Goal: Task Accomplishment & Management: Manage account settings

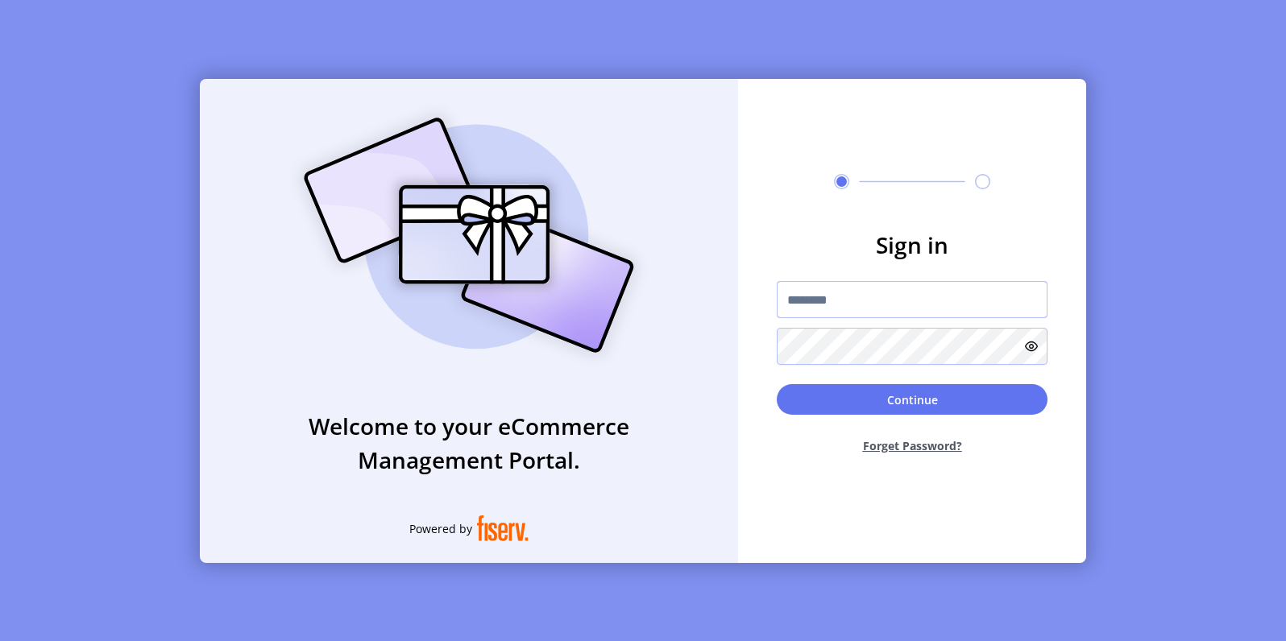
click at [834, 296] on input "text" at bounding box center [912, 299] width 271 height 37
paste input "**********"
type input "**********"
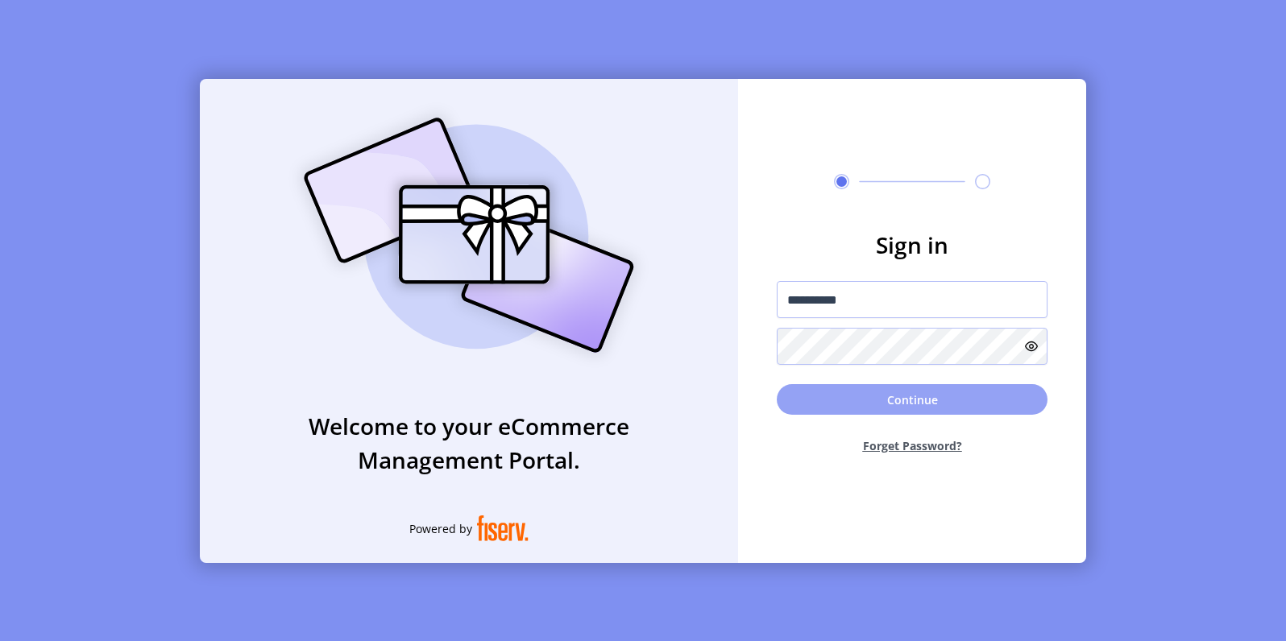
click at [850, 393] on button "Continue" at bounding box center [912, 399] width 271 height 31
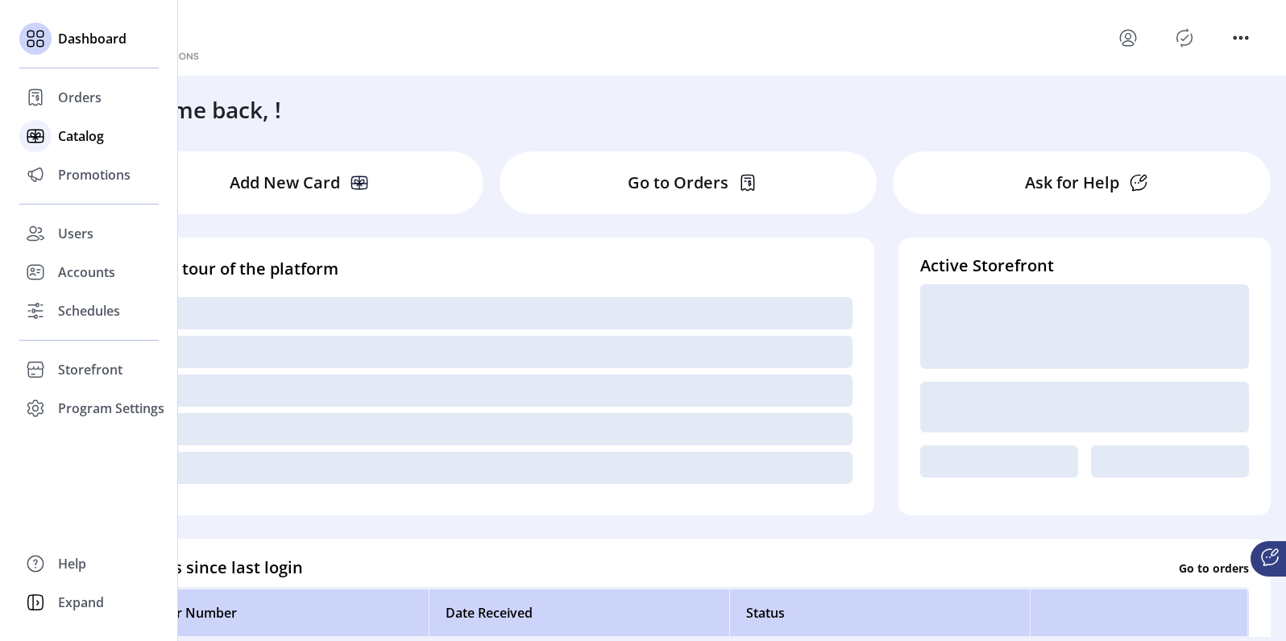
click at [61, 149] on div "Catalog" at bounding box center [88, 136] width 139 height 39
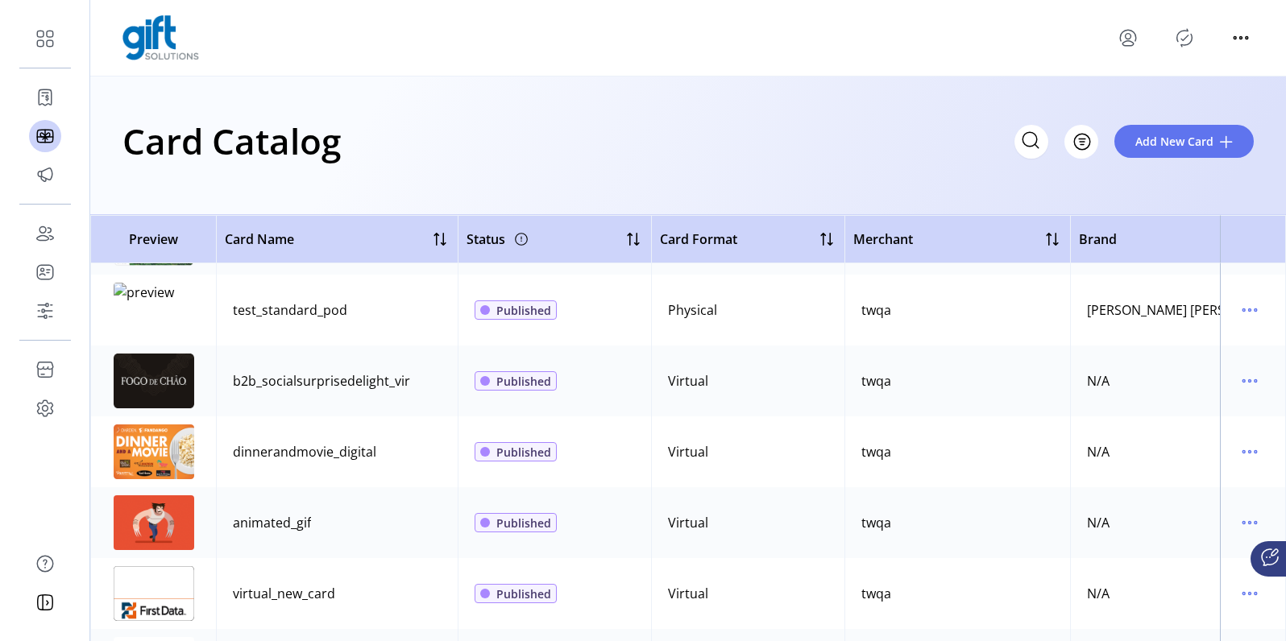
scroll to position [2813, 0]
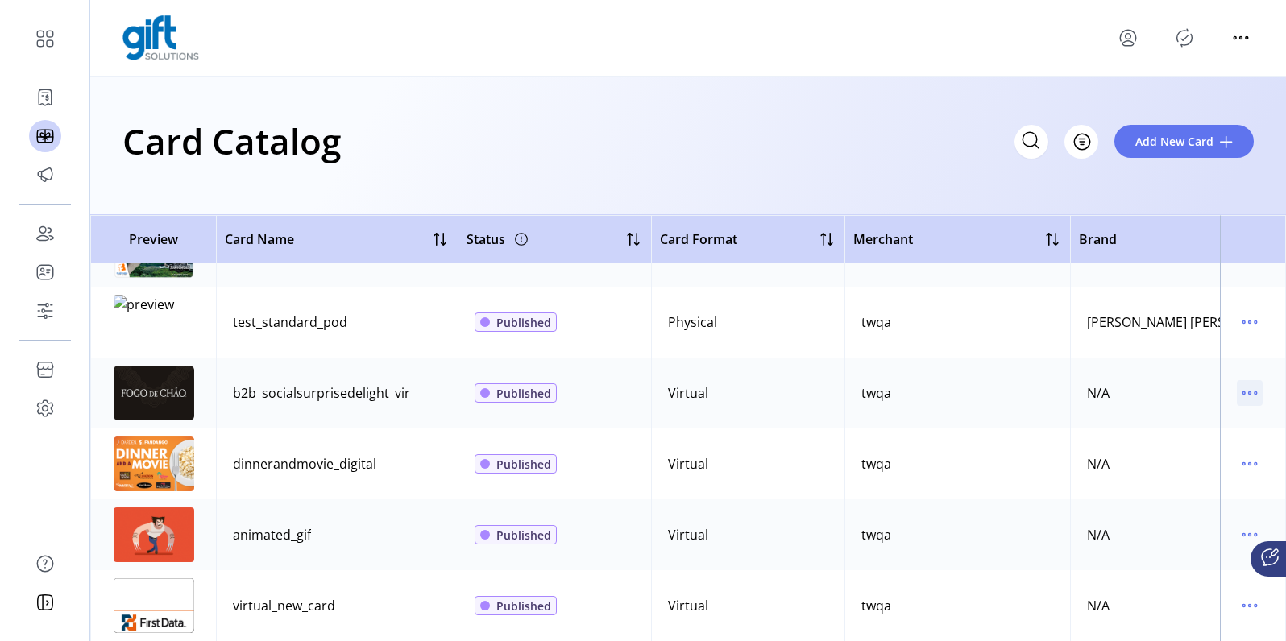
click at [1241, 389] on icon "menu" at bounding box center [1250, 393] width 26 height 26
click at [1190, 431] on span "View Details" at bounding box center [1174, 424] width 134 height 13
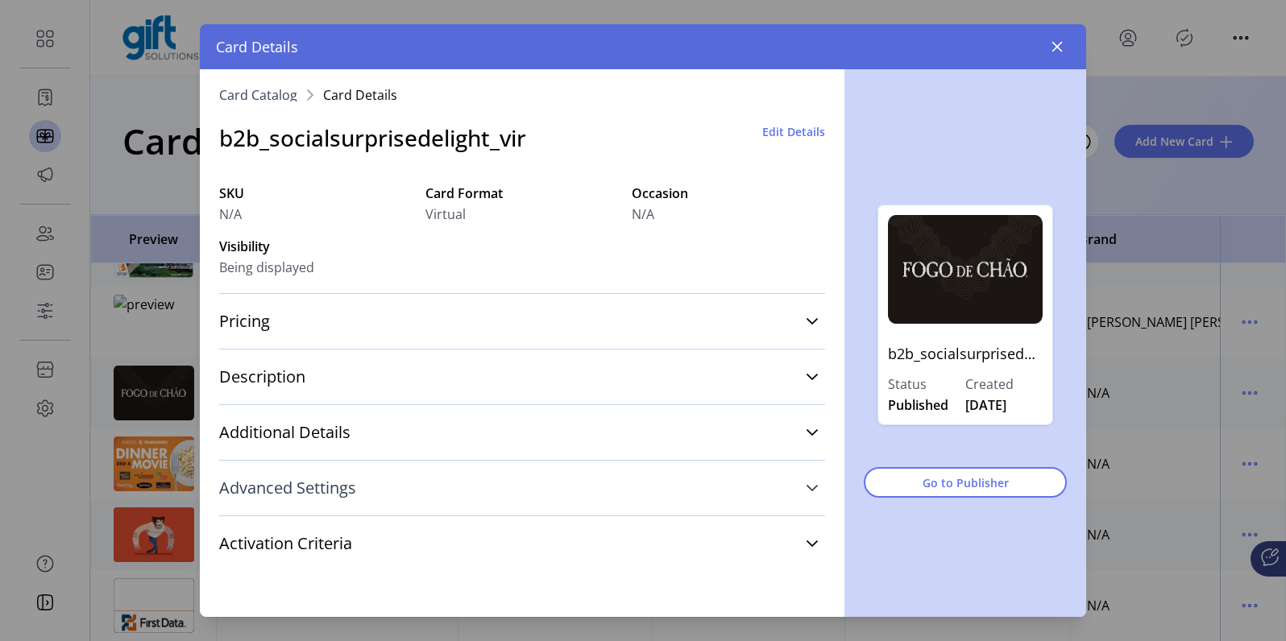
click at [472, 495] on link "Advanced Settings" at bounding box center [522, 488] width 606 height 35
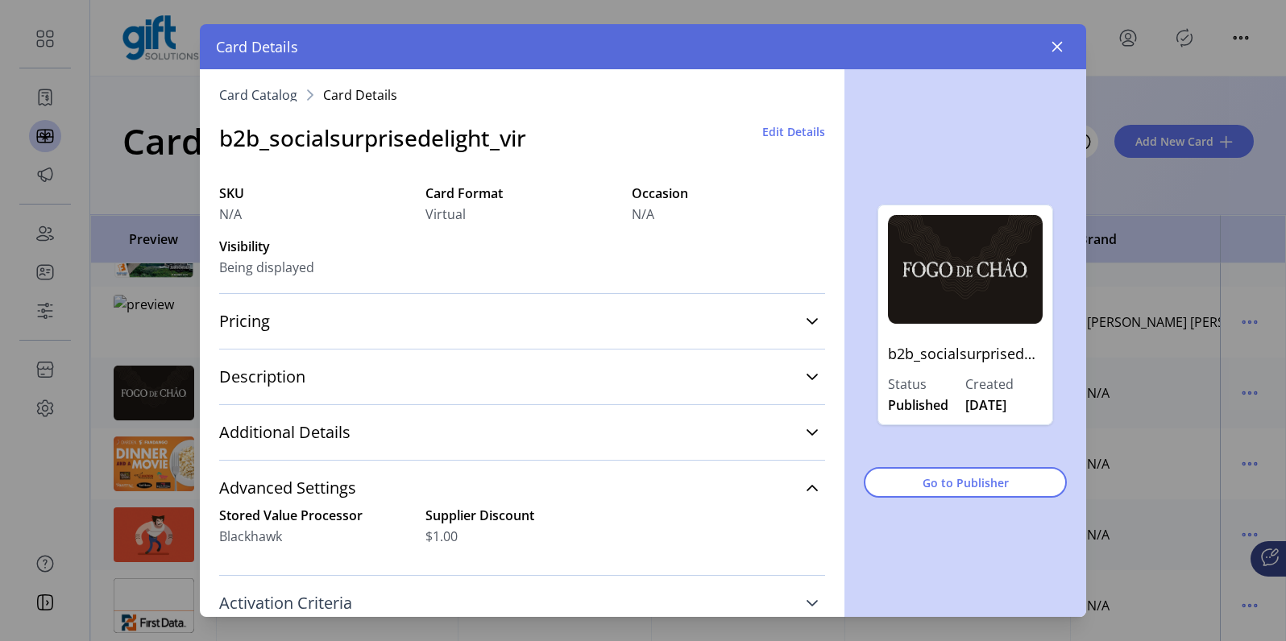
scroll to position [49, 0]
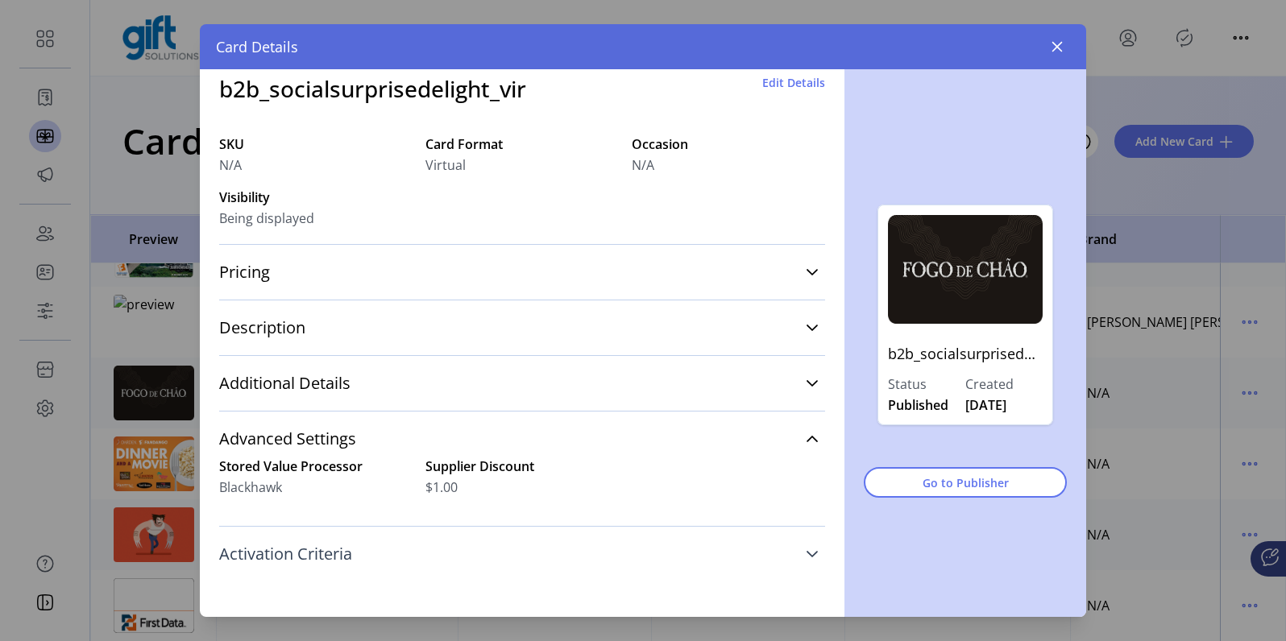
click at [377, 549] on link "Activation Criteria" at bounding box center [522, 554] width 606 height 35
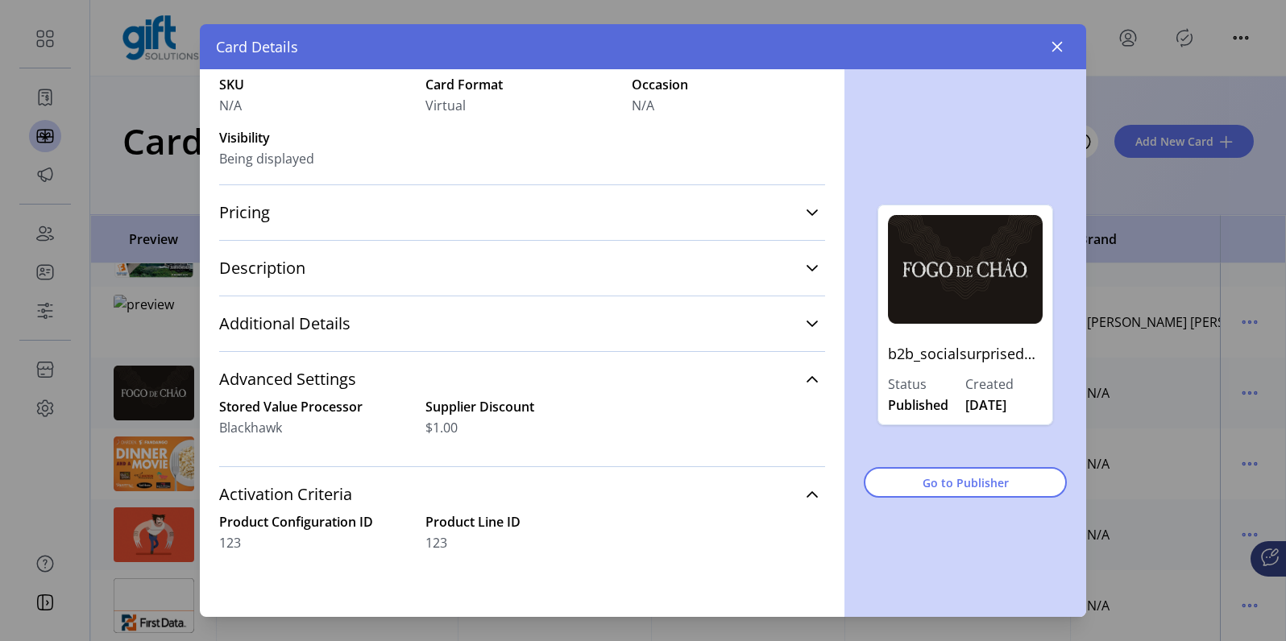
scroll to position [0, 0]
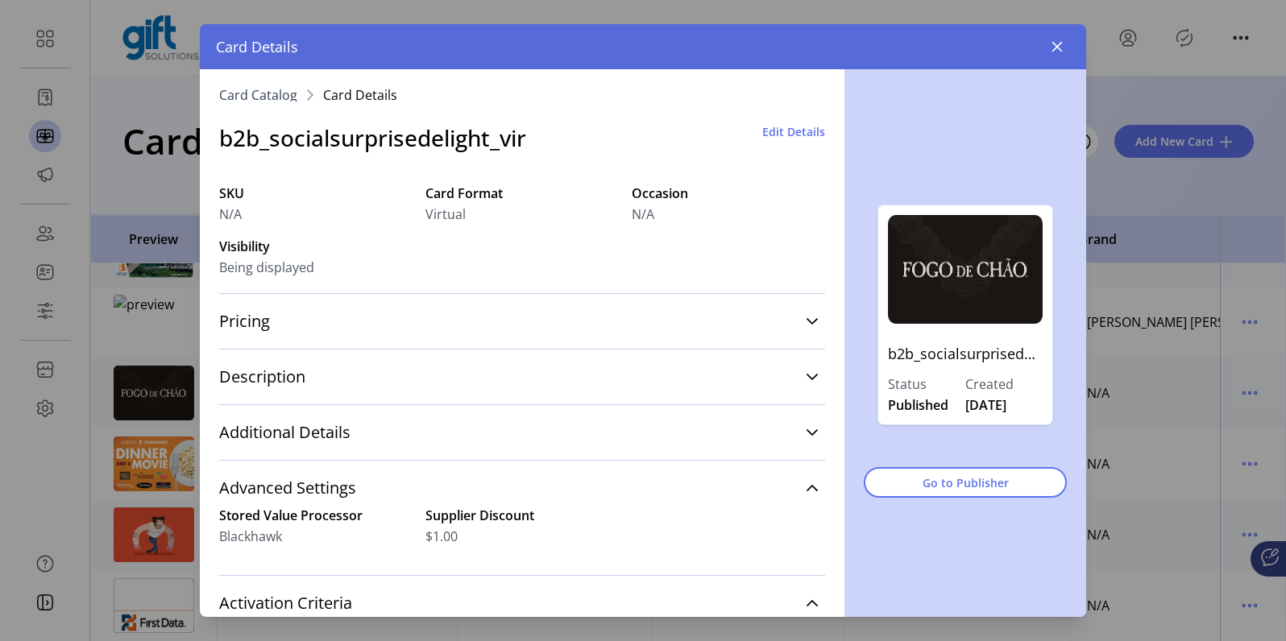
click at [770, 133] on span "Edit Details" at bounding box center [793, 131] width 63 height 17
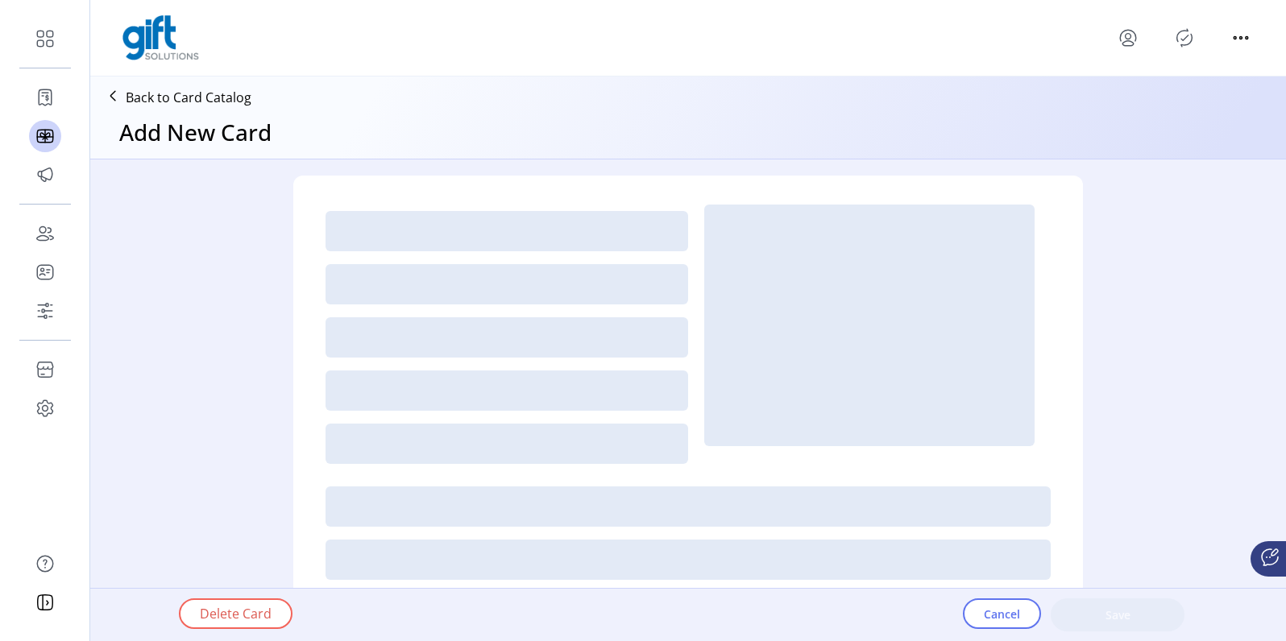
type textarea "**********"
type input "*"
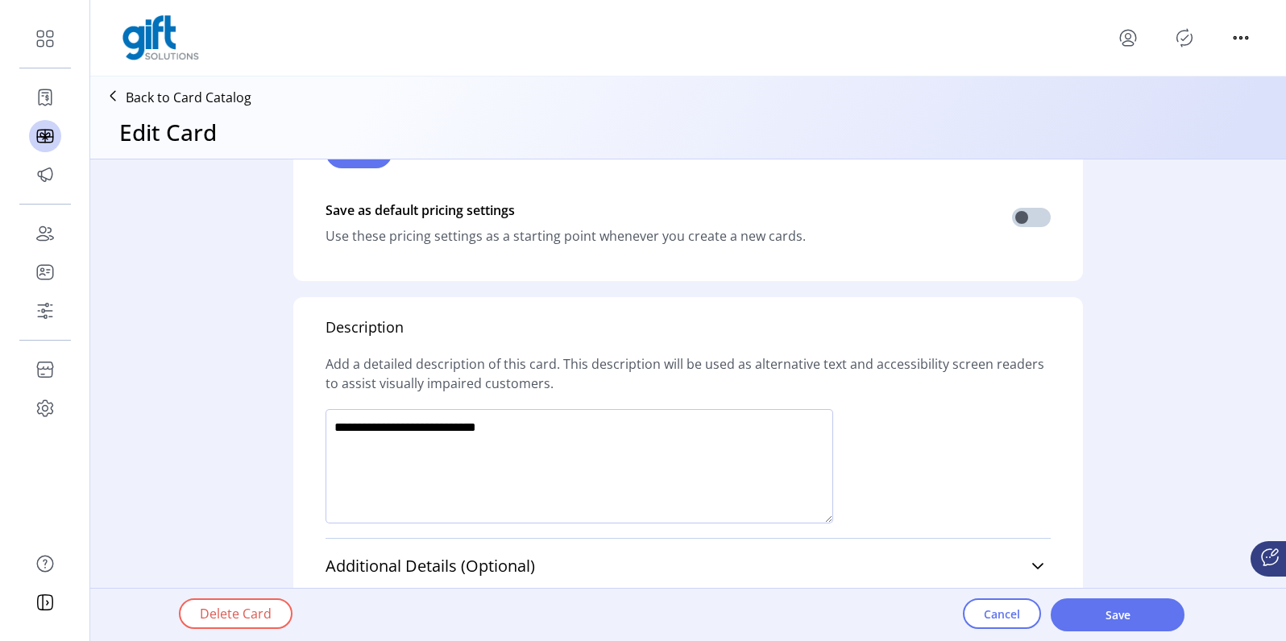
scroll to position [1245, 0]
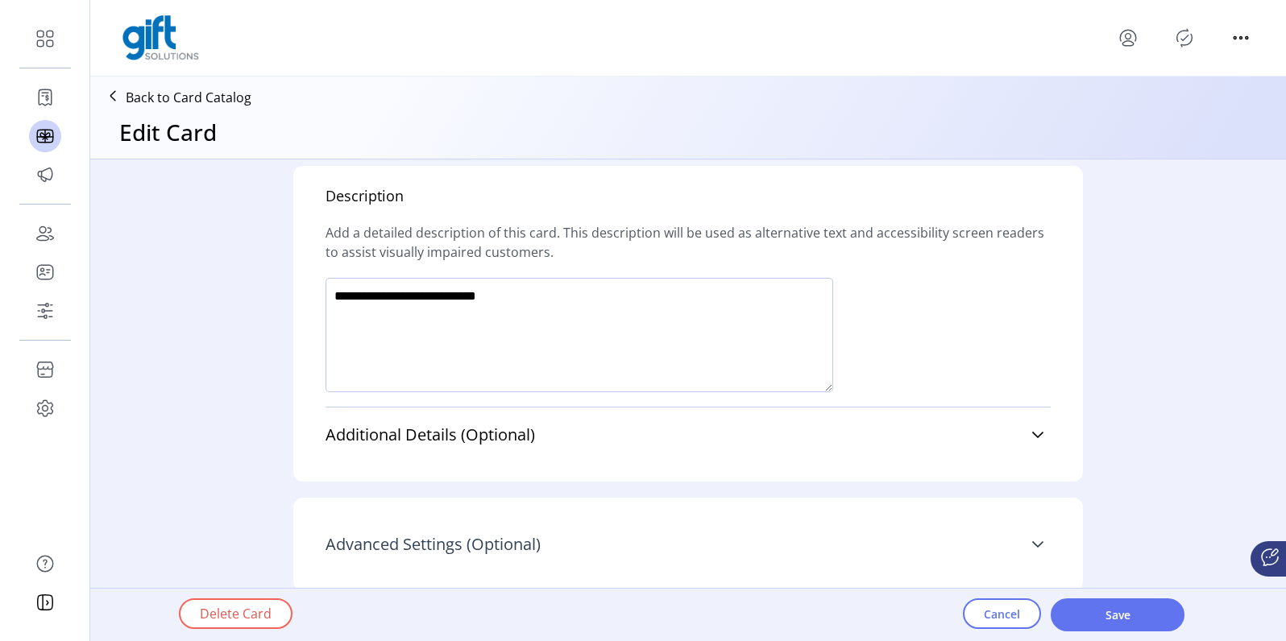
click at [538, 542] on link "Advanced Settings (Optional)" at bounding box center [688, 544] width 725 height 35
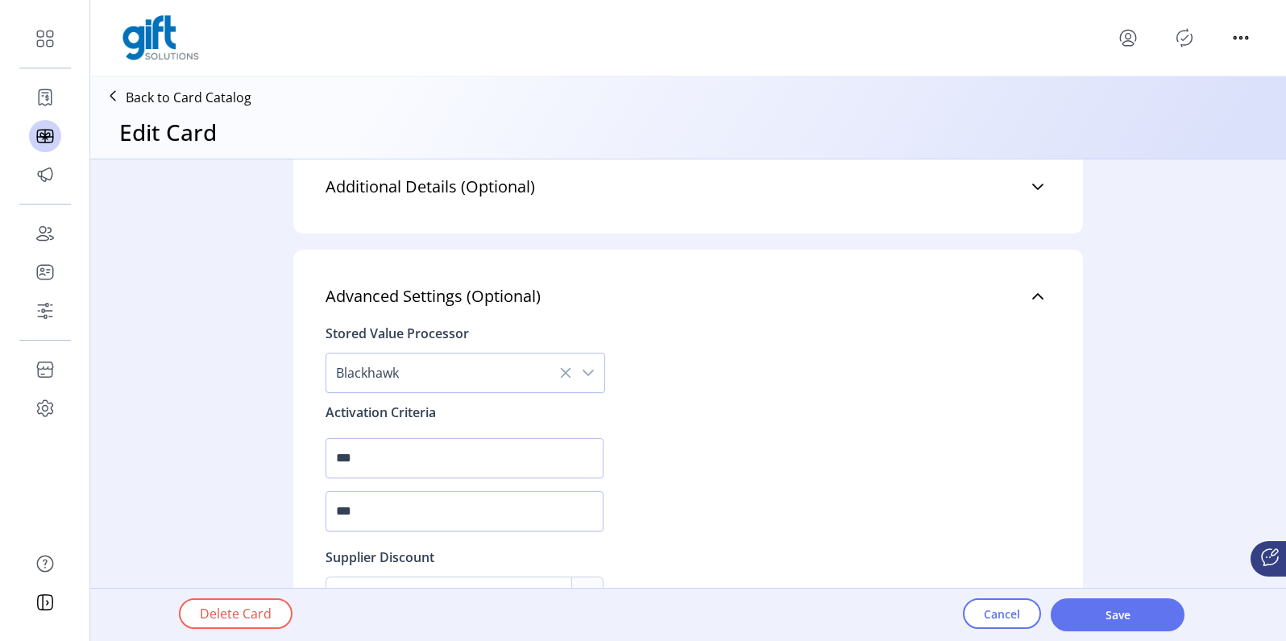
scroll to position [1567, 0]
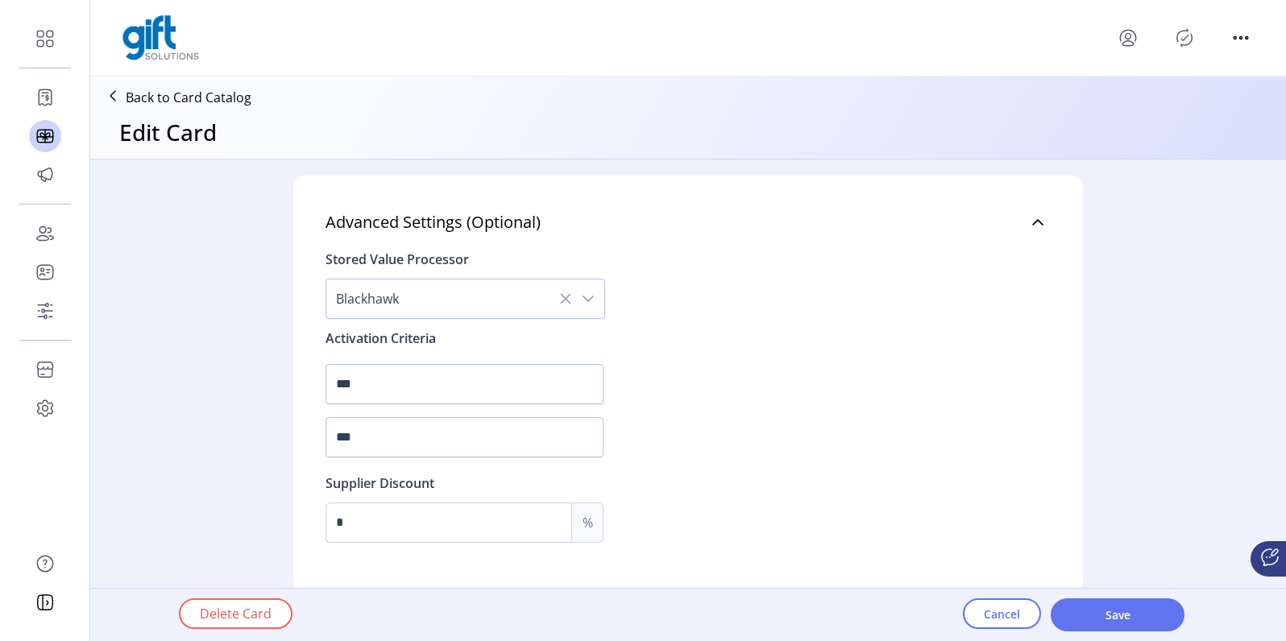
click at [177, 98] on p "Back to Card Catalog" at bounding box center [189, 97] width 126 height 19
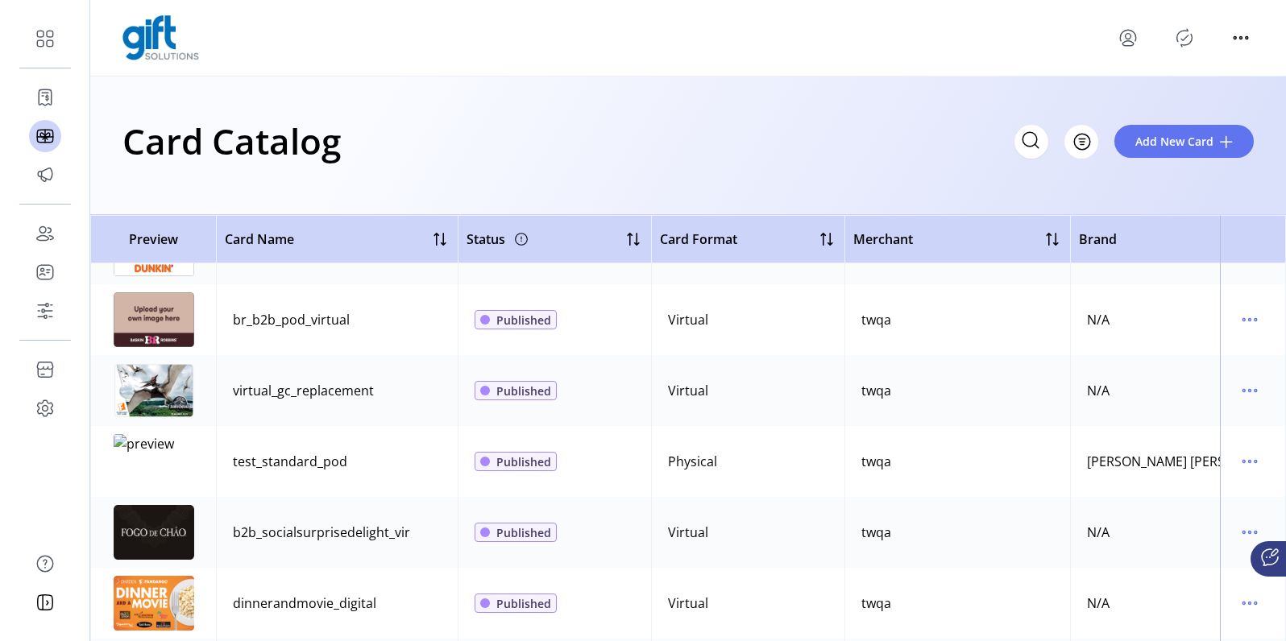
scroll to position [2675, 0]
click at [380, 535] on div "b2b_socialsurprisedelight_vir" at bounding box center [321, 531] width 177 height 19
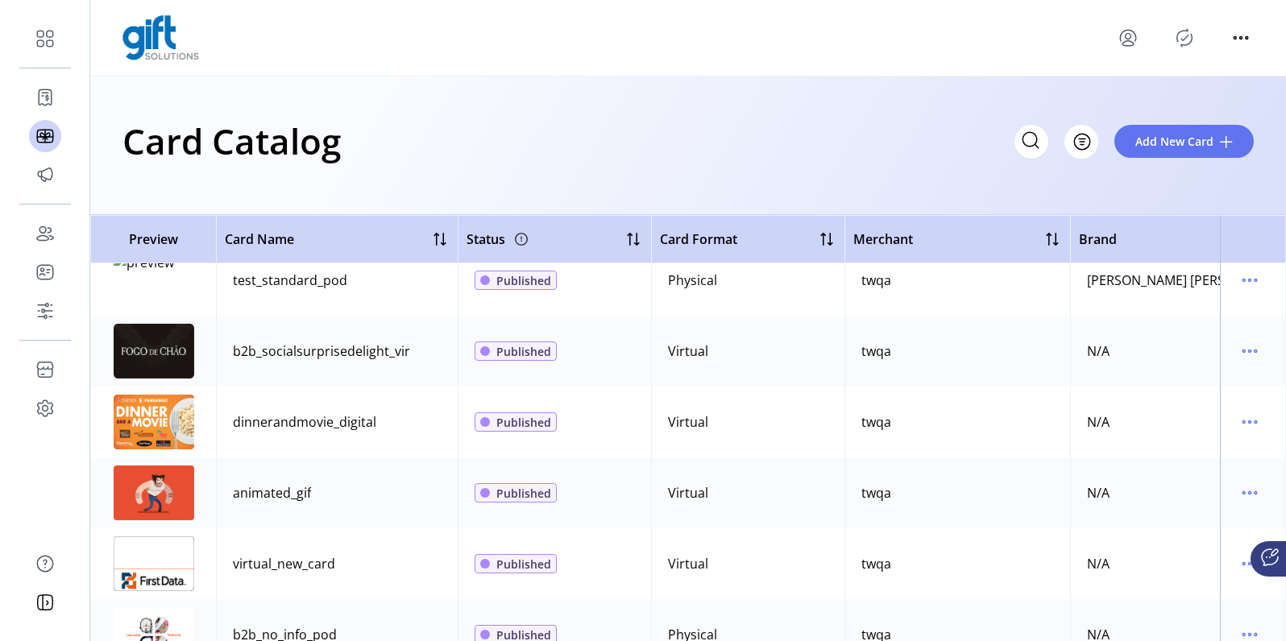
scroll to position [2854, 0]
click at [1249, 352] on icon "menu" at bounding box center [1250, 353] width 2 height 2
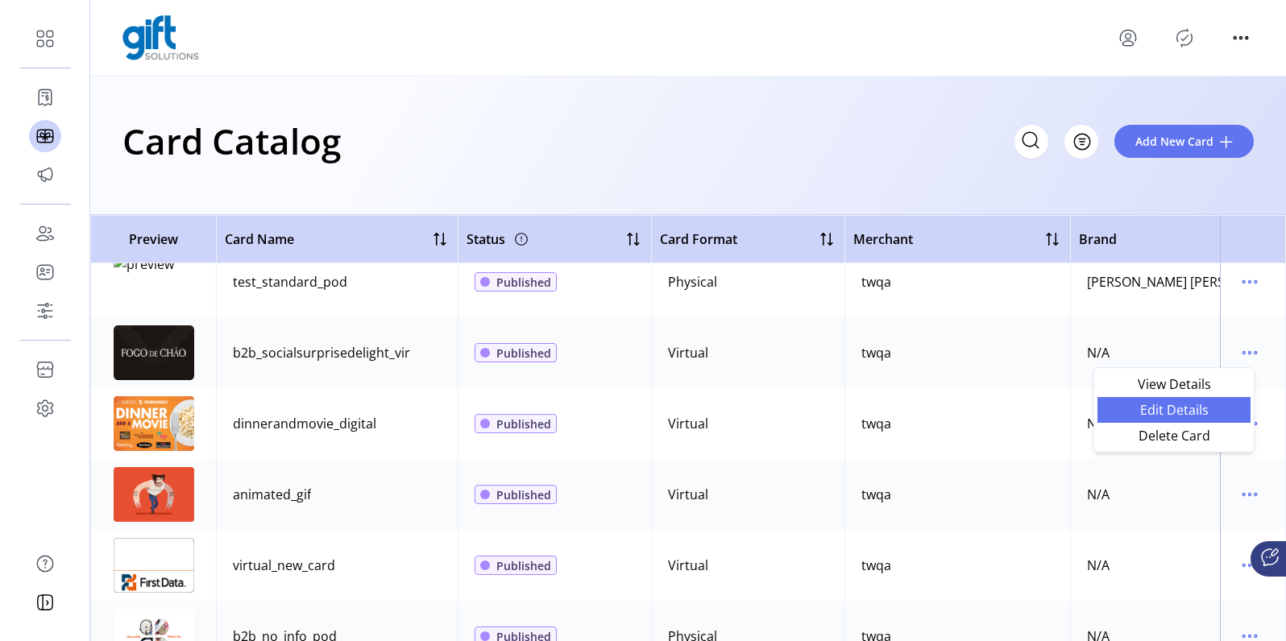
click at [1176, 409] on span "Edit Details" at bounding box center [1174, 410] width 134 height 13
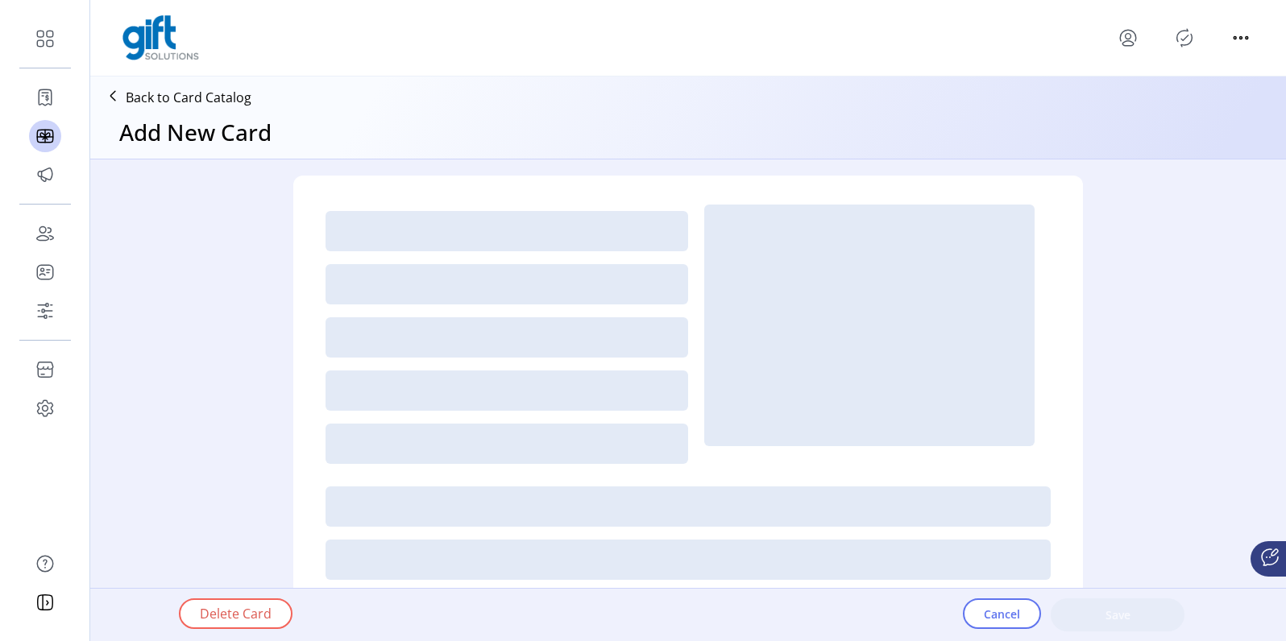
type textarea "**********"
type input "*"
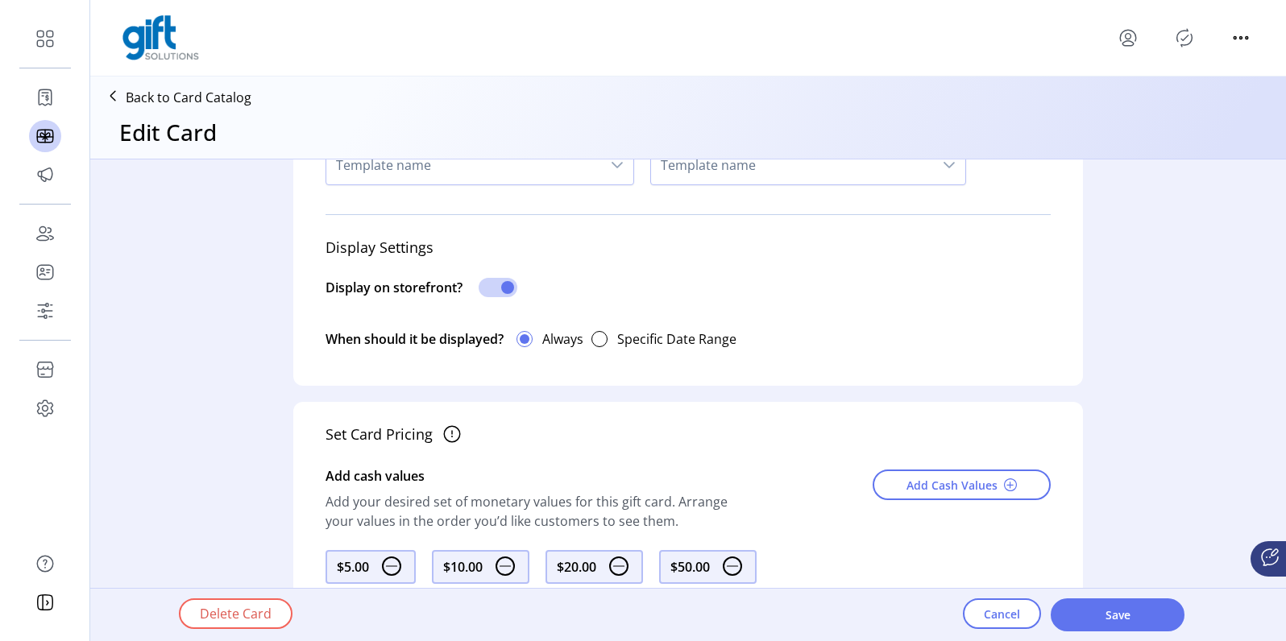
scroll to position [1245, 0]
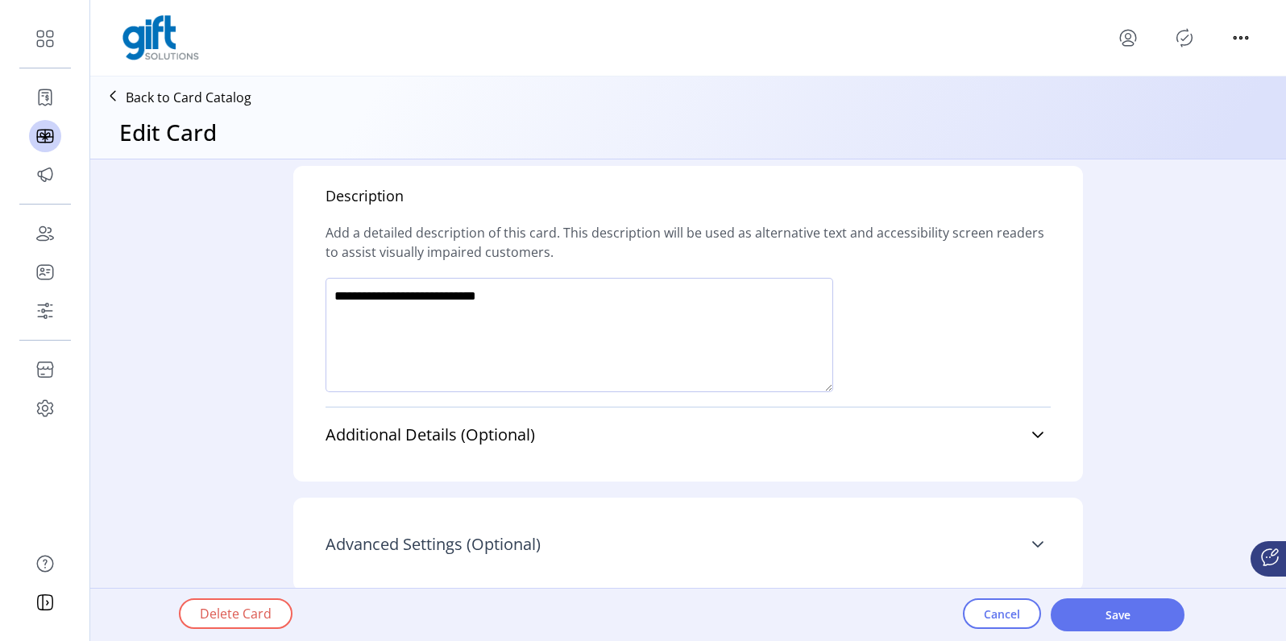
click at [522, 545] on span "Advanced Settings (Optional)" at bounding box center [433, 545] width 215 height 16
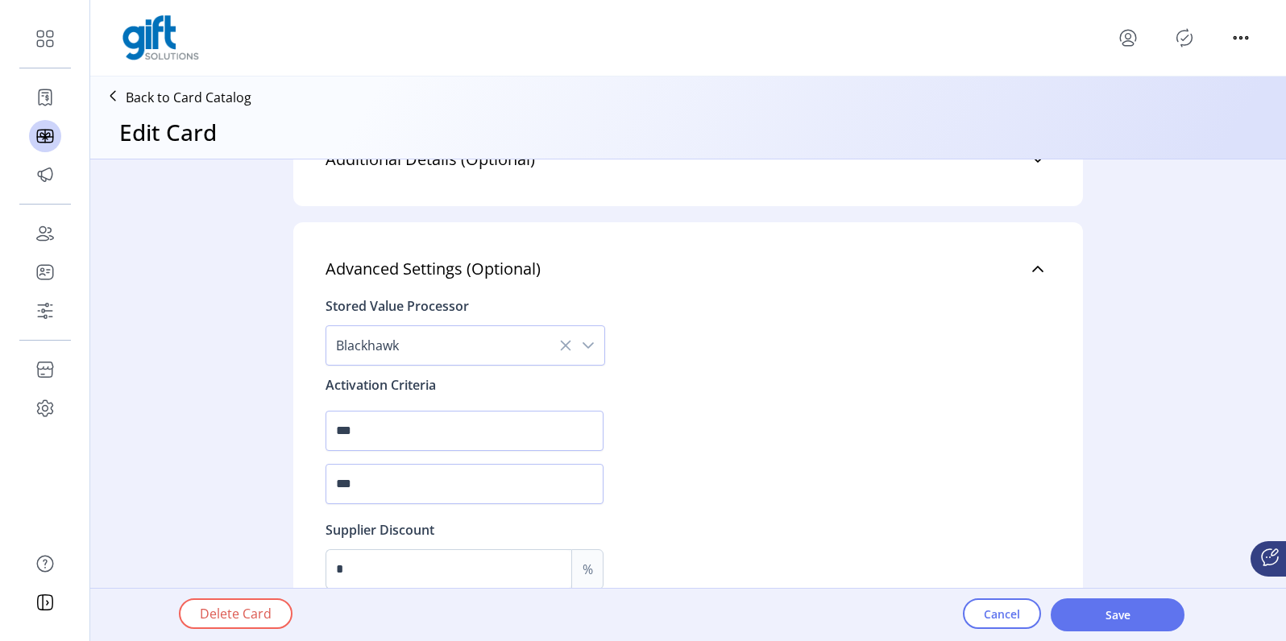
scroll to position [1567, 0]
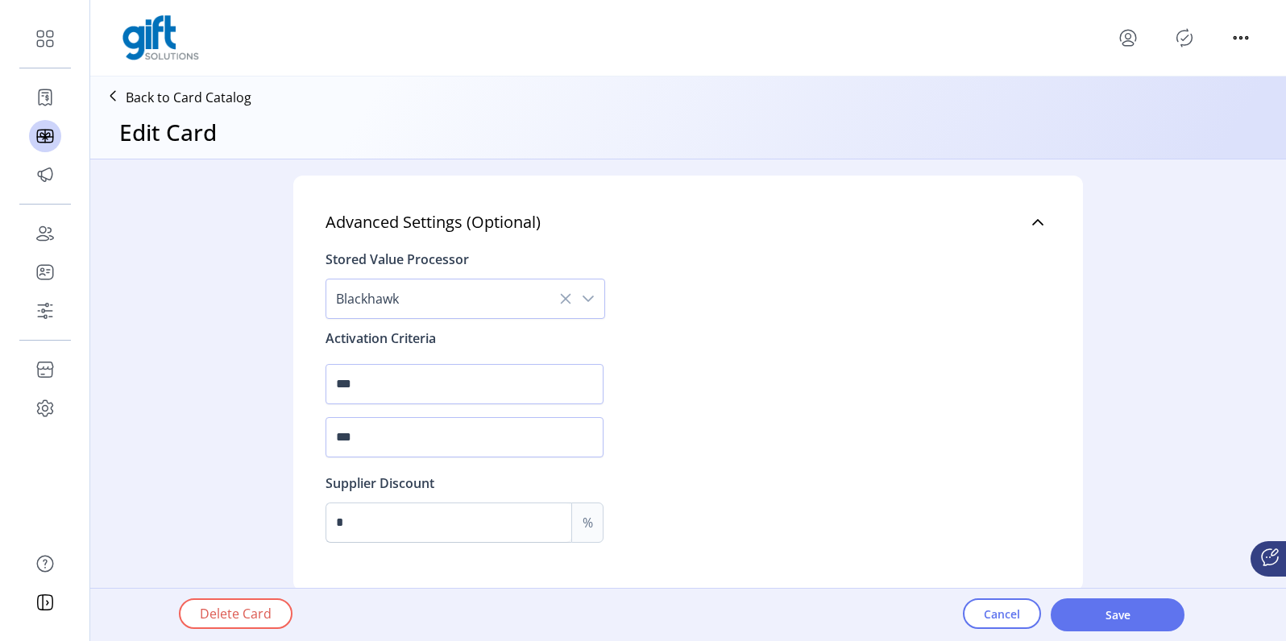
click at [169, 94] on p "Back to Card Catalog" at bounding box center [189, 97] width 126 height 19
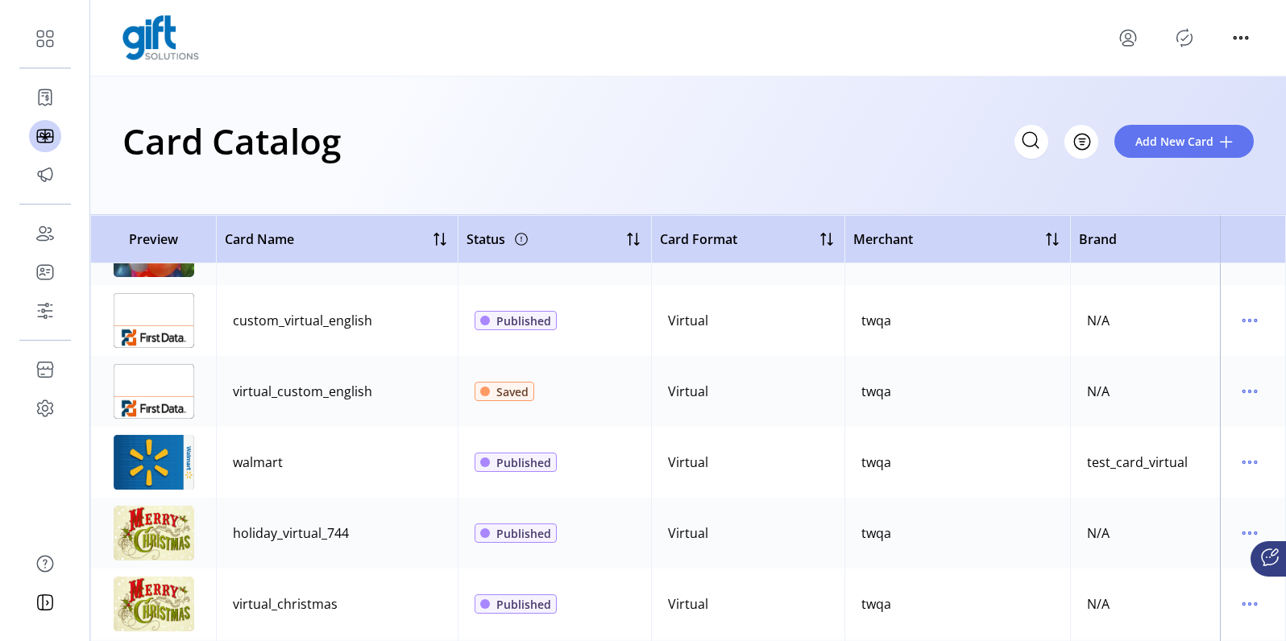
scroll to position [3749, 0]
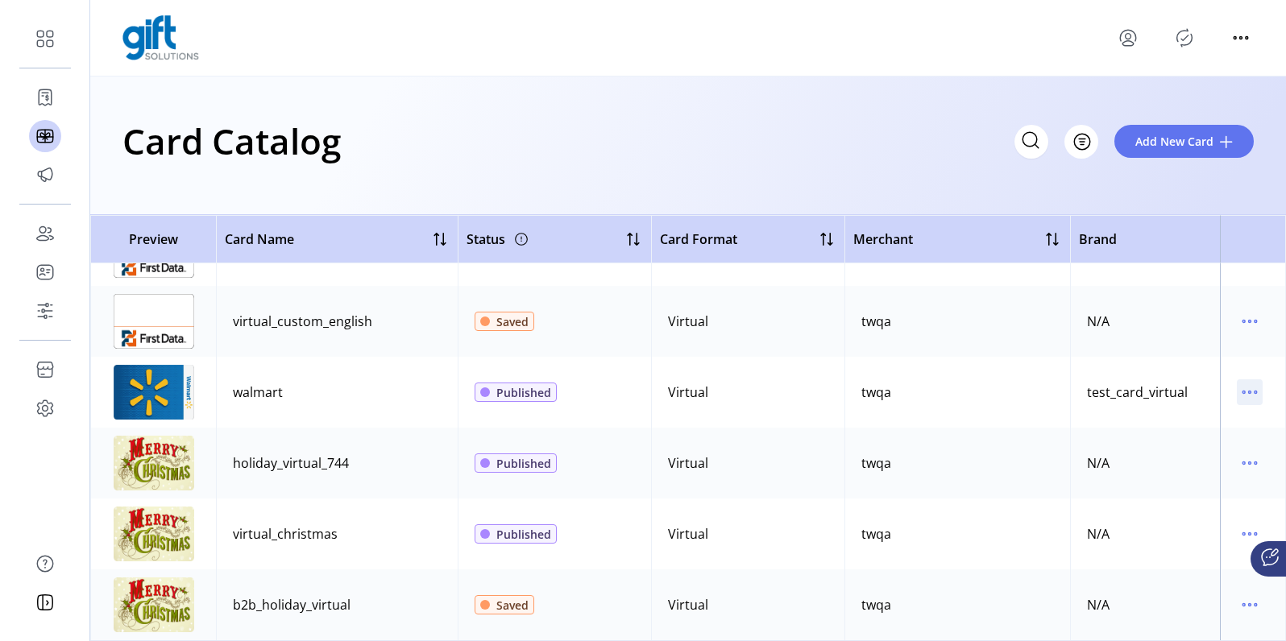
click at [1249, 380] on icon "menu" at bounding box center [1250, 393] width 26 height 26
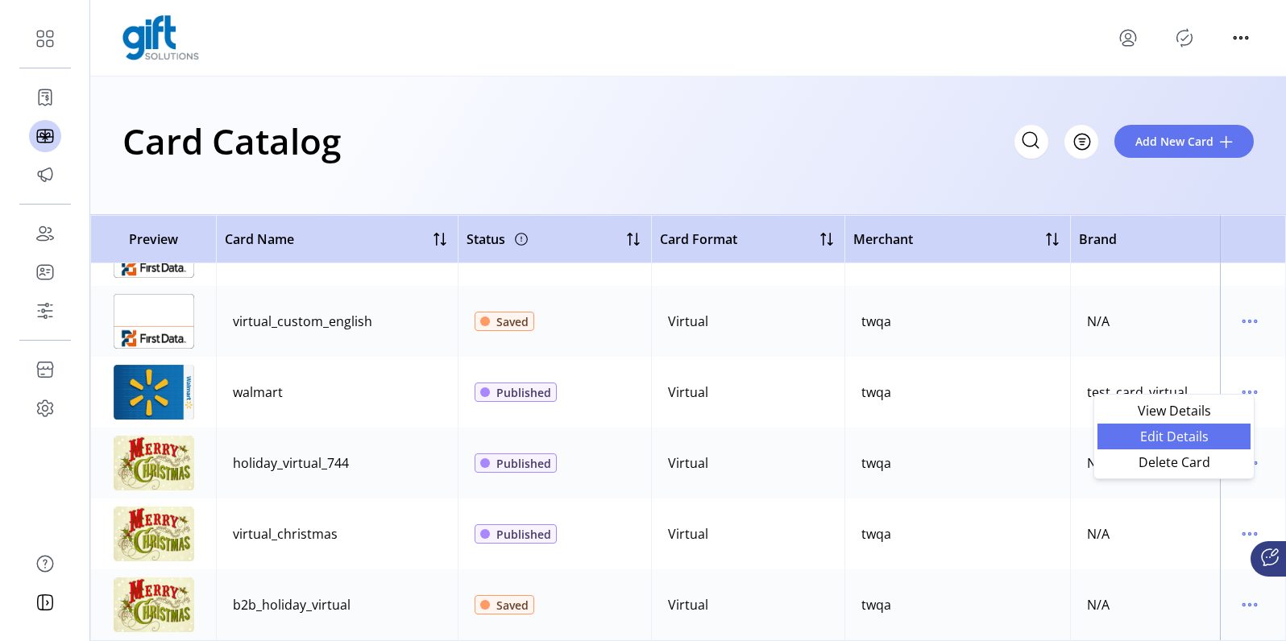
click at [1189, 430] on span "Edit Details" at bounding box center [1174, 436] width 134 height 13
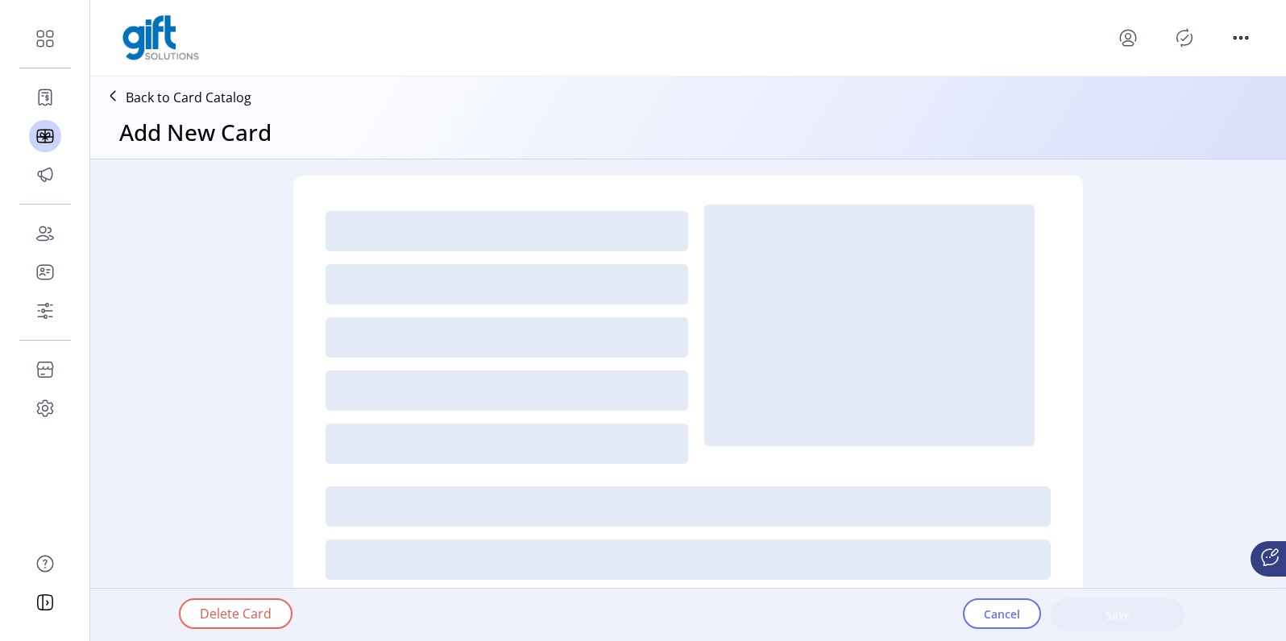
type textarea "**********"
type input "*"
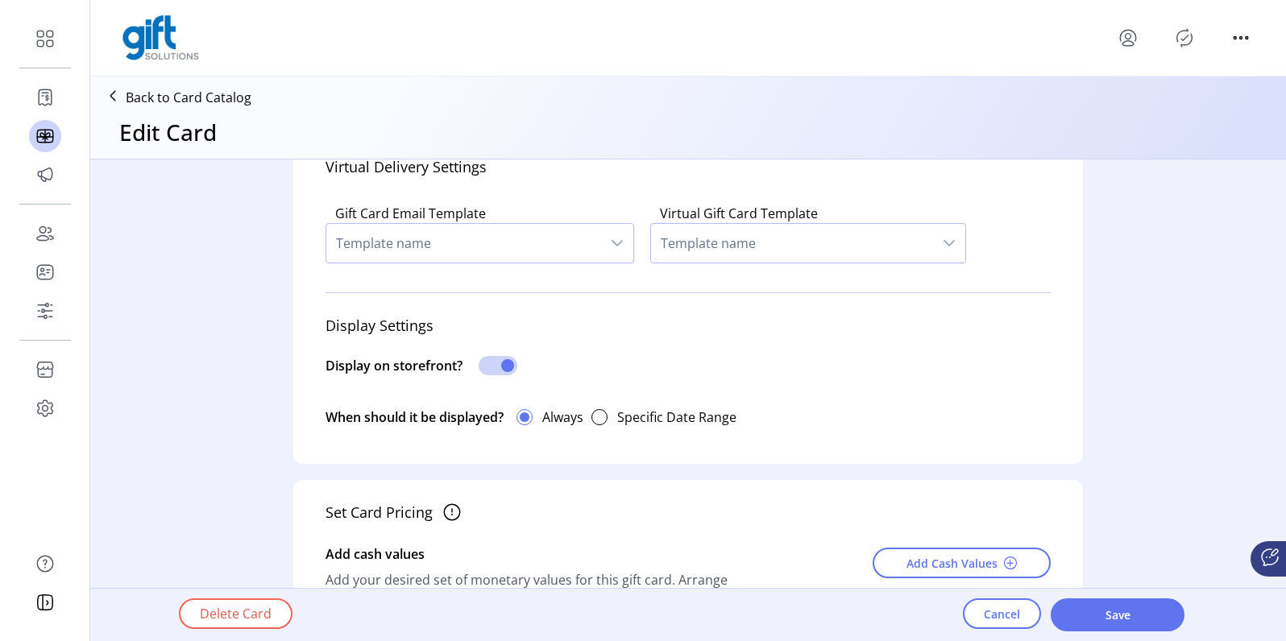
scroll to position [1254, 0]
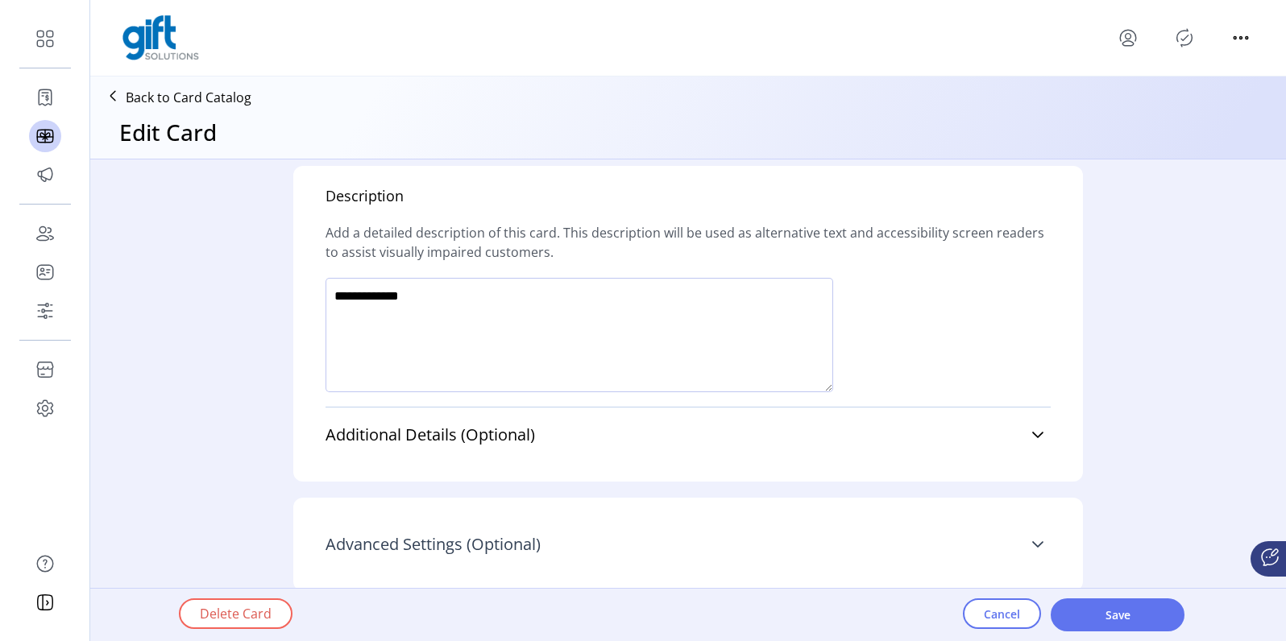
click at [434, 553] on span "Advanced Settings (Optional)" at bounding box center [433, 545] width 215 height 16
